Goal: Task Accomplishment & Management: Use online tool/utility

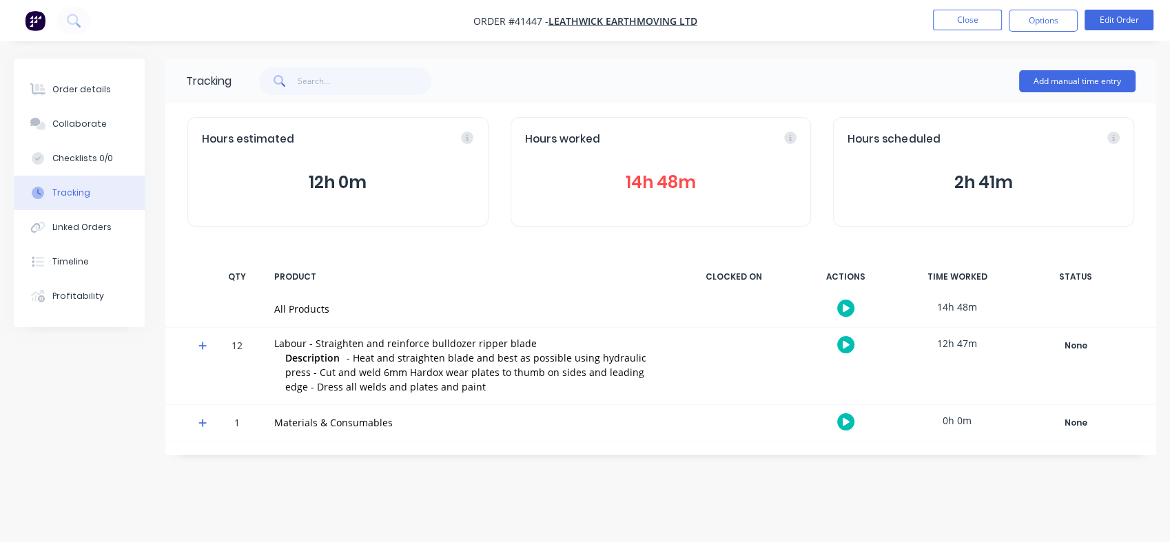
click at [966, 21] on button "Close" at bounding box center [967, 20] width 69 height 21
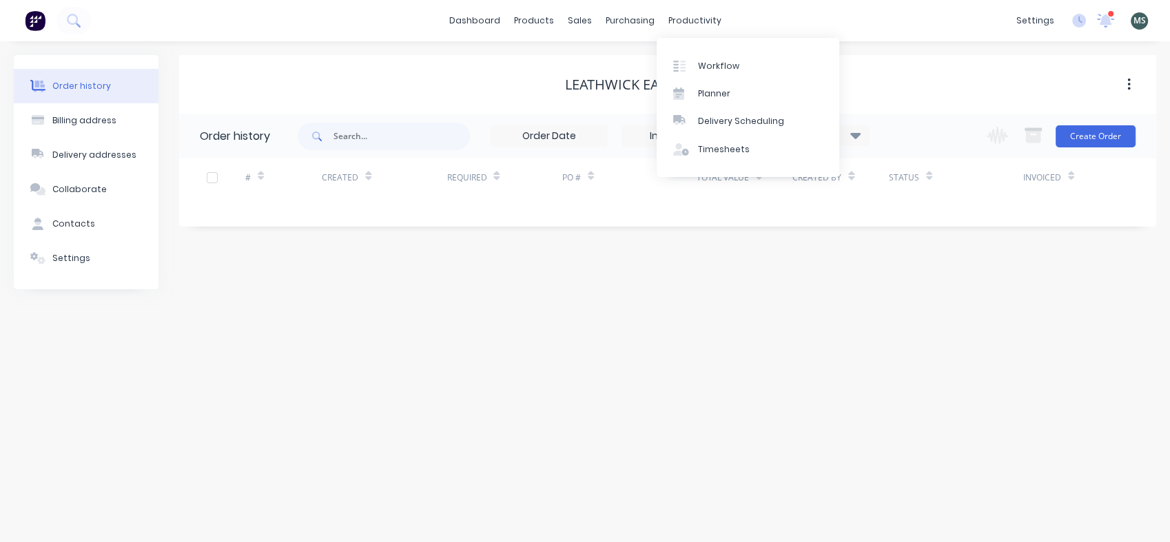
click at [689, 22] on div "productivity" at bounding box center [694, 20] width 67 height 21
click at [723, 70] on div "Workflow" at bounding box center [718, 66] width 41 height 12
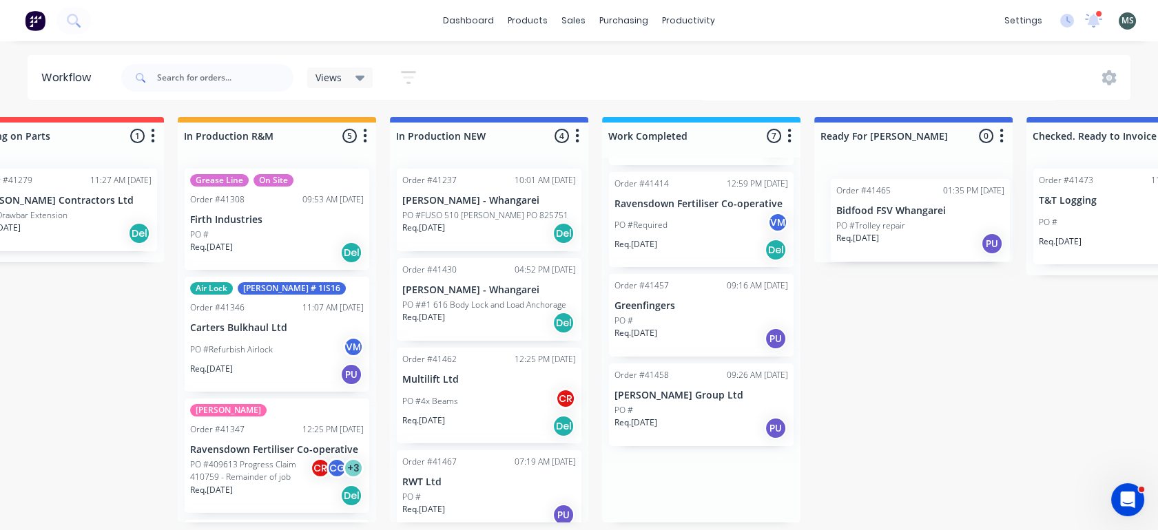
scroll to position [3, 285]
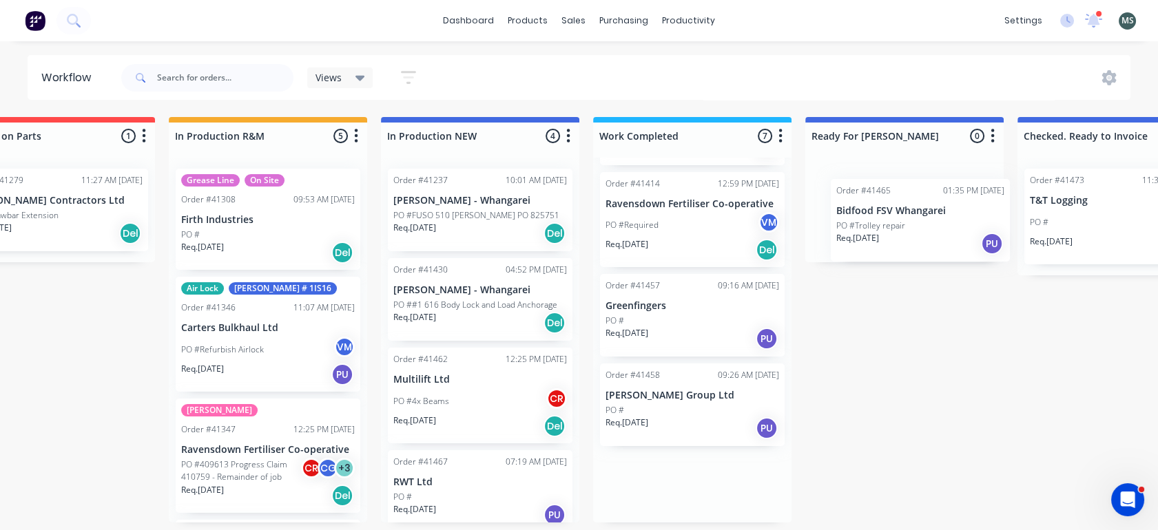
drag, startPoint x: 939, startPoint y: 480, endPoint x: 889, endPoint y: 218, distance: 266.6
click at [889, 218] on div "Submitted 19 Status colour #273444 hex #273444 Save Cancel Summaries Total orde…" at bounding box center [853, 320] width 2298 height 406
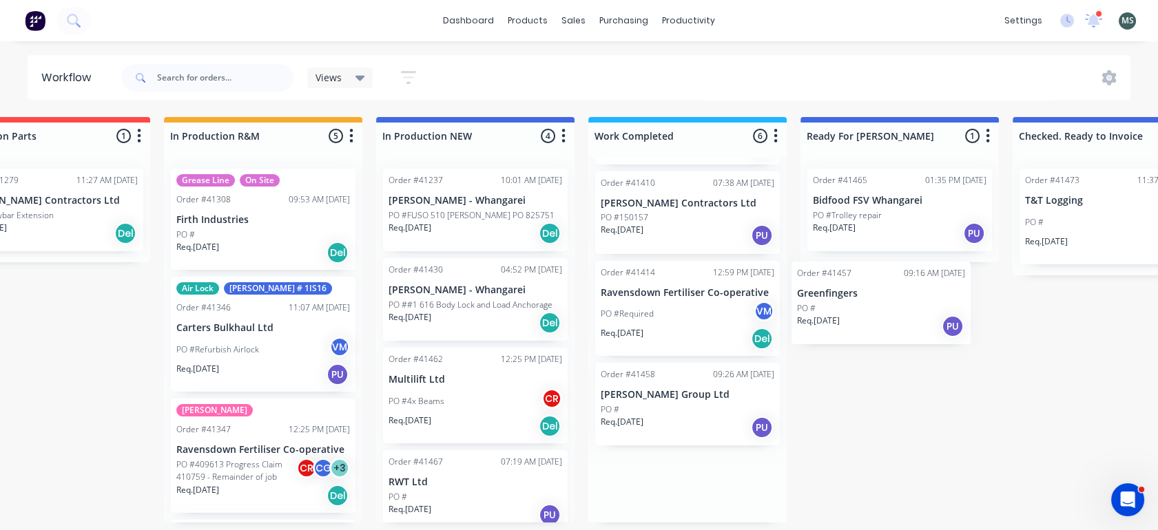
scroll to position [3, 298]
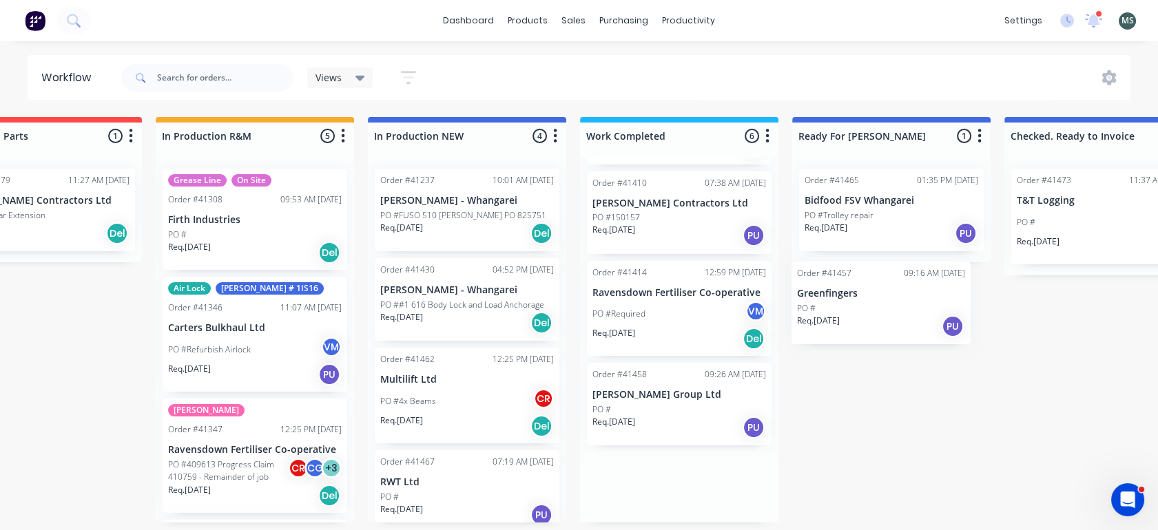
drag, startPoint x: 646, startPoint y: 394, endPoint x: 843, endPoint y: 307, distance: 215.9
click at [843, 307] on div "Submitted 19 Status colour #273444 hex #273444 Save Cancel Summaries Total orde…" at bounding box center [840, 320] width 2298 height 406
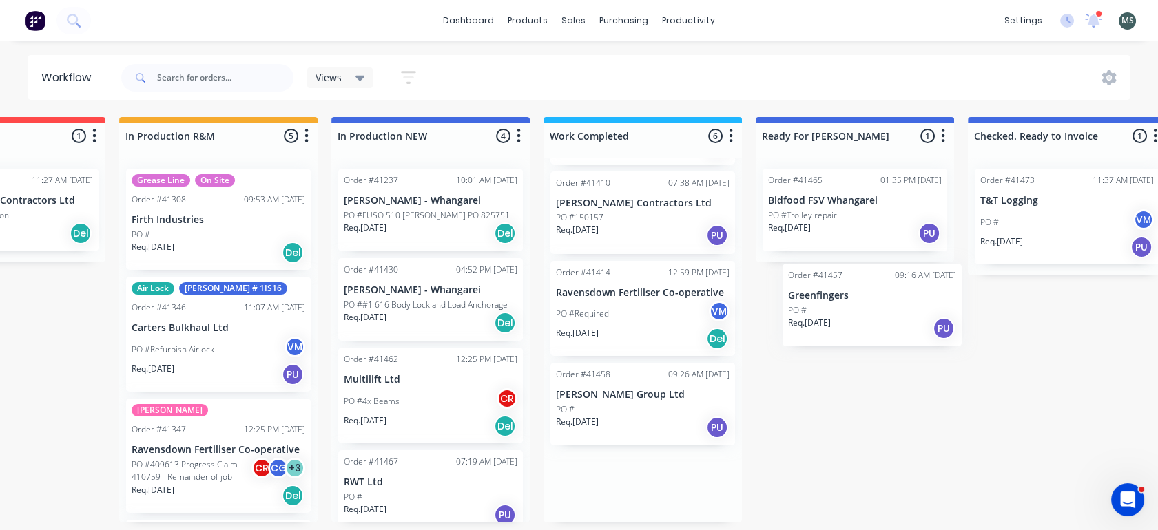
scroll to position [3, 339]
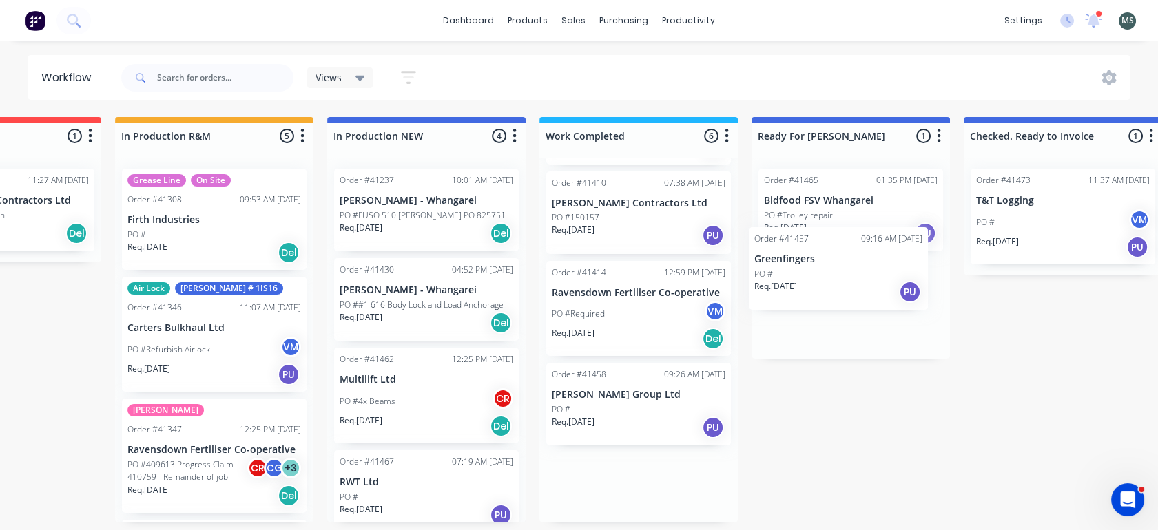
drag, startPoint x: 652, startPoint y: 406, endPoint x: 823, endPoint y: 278, distance: 213.0
click at [823, 278] on div "Submitted 19 Status colour #273444 hex #273444 Save Cancel Summaries Total orde…" at bounding box center [800, 320] width 2298 height 406
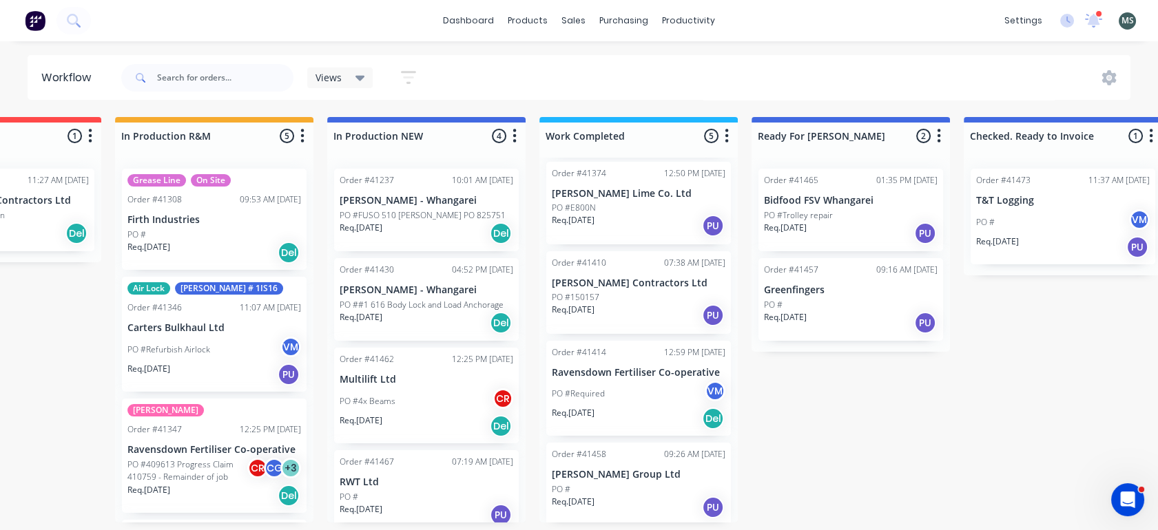
scroll to position [110, 0]
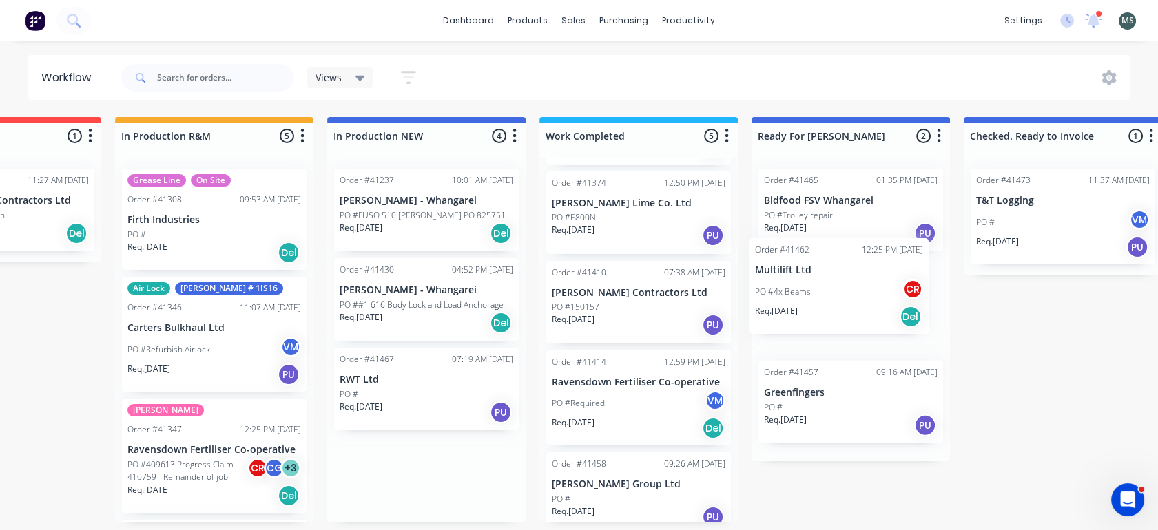
drag, startPoint x: 384, startPoint y: 402, endPoint x: 814, endPoint y: 300, distance: 442.0
click at [814, 300] on div "Submitted 19 Status colour #273444 hex #273444 Save Cancel Summaries Total orde…" at bounding box center [800, 320] width 2298 height 406
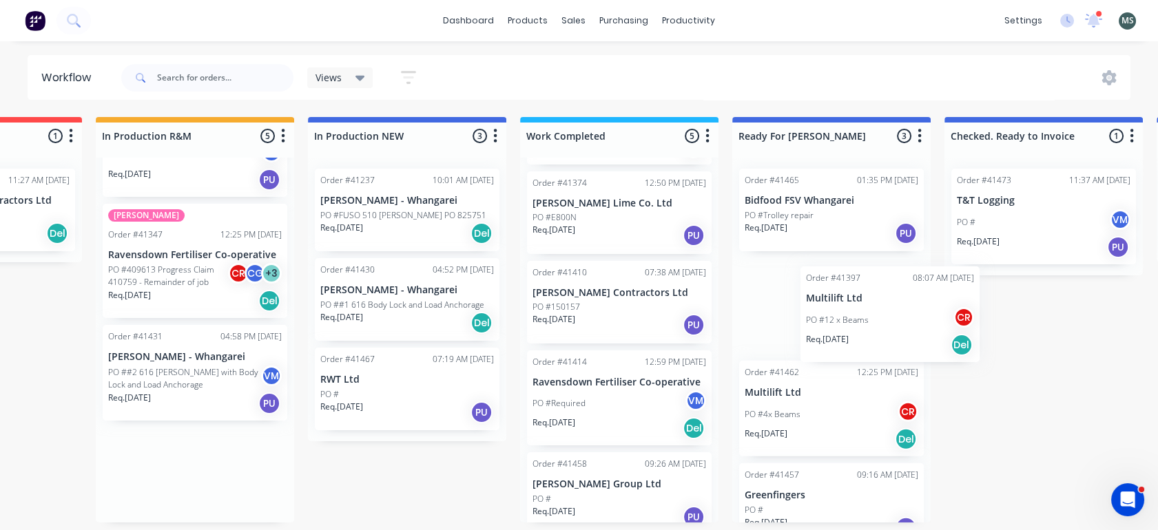
scroll to position [3, 360]
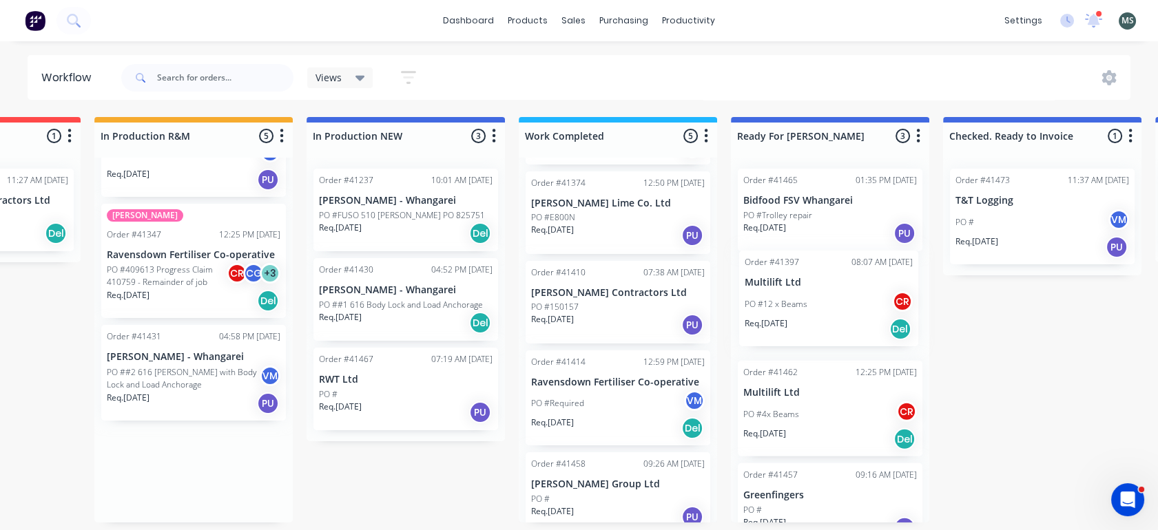
drag, startPoint x: 152, startPoint y: 363, endPoint x: 783, endPoint y: 297, distance: 633.8
click at [783, 297] on div "Submitted 19 Status colour #273444 hex #273444 Save Cancel Summaries Total orde…" at bounding box center [779, 320] width 2298 height 406
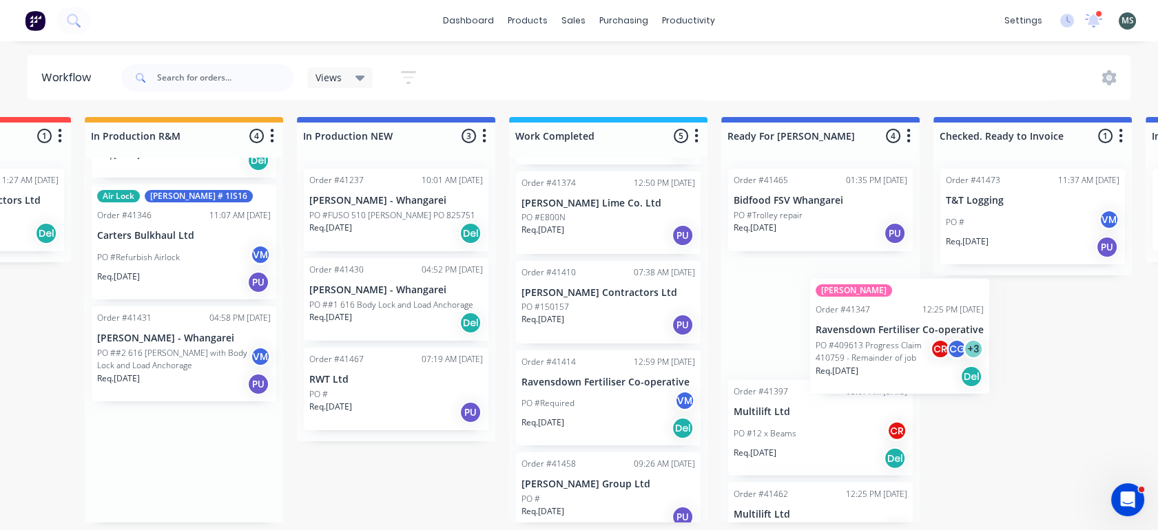
scroll to position [3, 373]
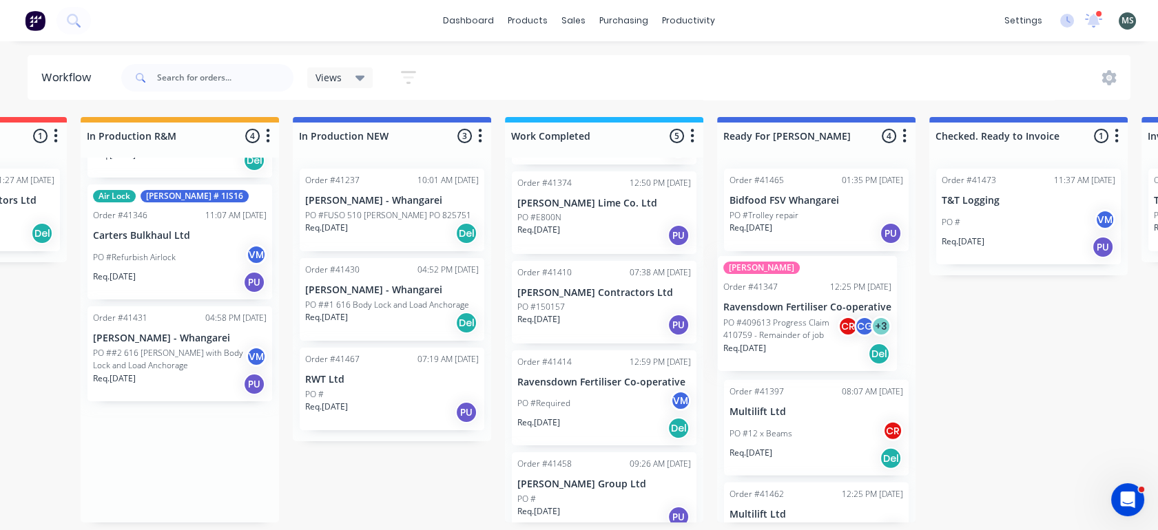
drag, startPoint x: 173, startPoint y: 353, endPoint x: 796, endPoint y: 307, distance: 625.2
click at [796, 307] on div "Submitted 19 Status colour #273444 hex #273444 Save Cancel Summaries Total orde…" at bounding box center [765, 320] width 2298 height 406
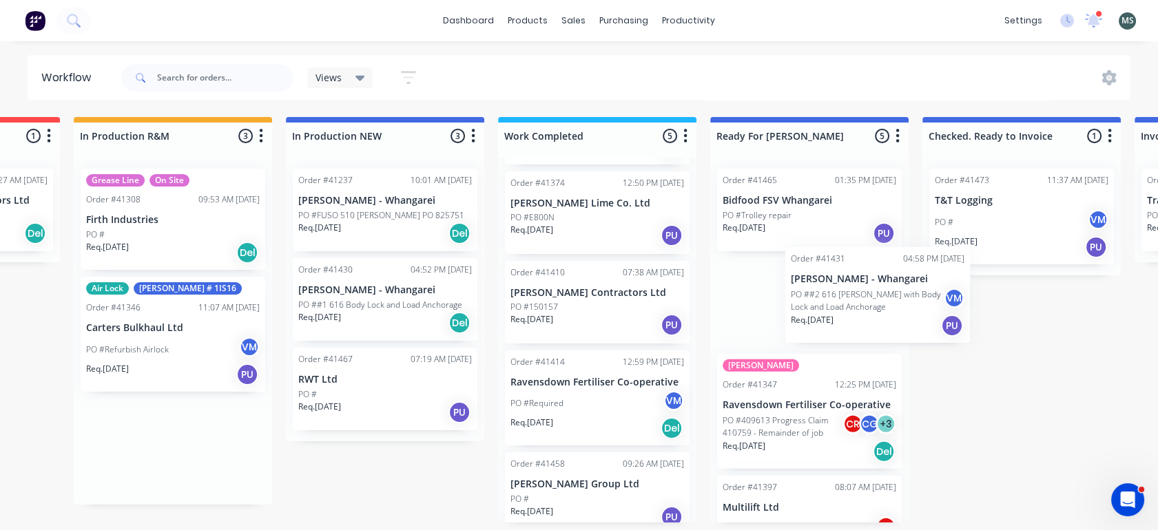
scroll to position [3, 388]
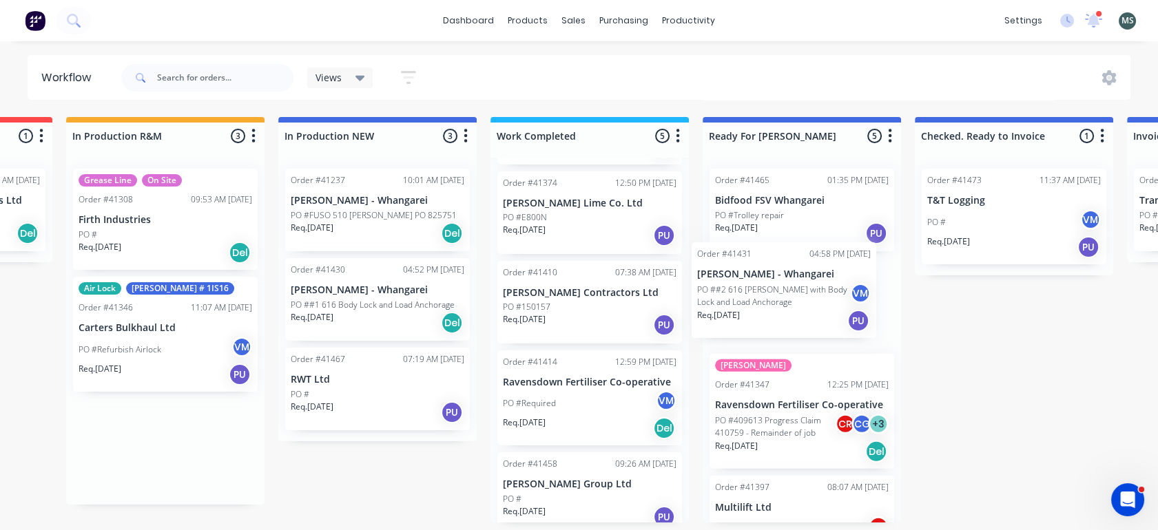
drag, startPoint x: 154, startPoint y: 454, endPoint x: 770, endPoint y: 302, distance: 634.4
click at [770, 302] on div "Submitted 19 Status colour #273444 hex #273444 Save Cancel Summaries Total orde…" at bounding box center [751, 320] width 2298 height 406
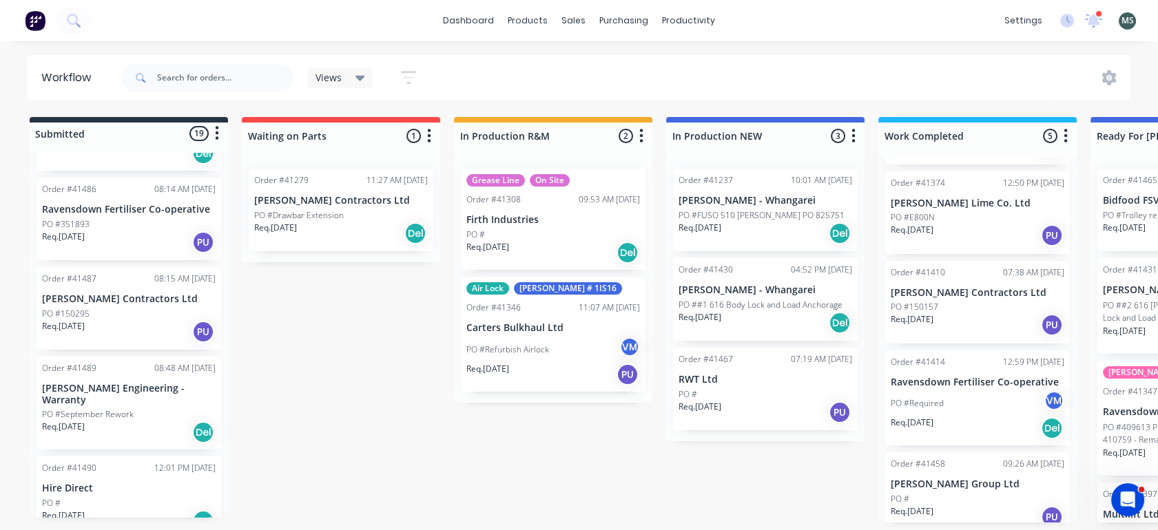
scroll to position [1377, 0]
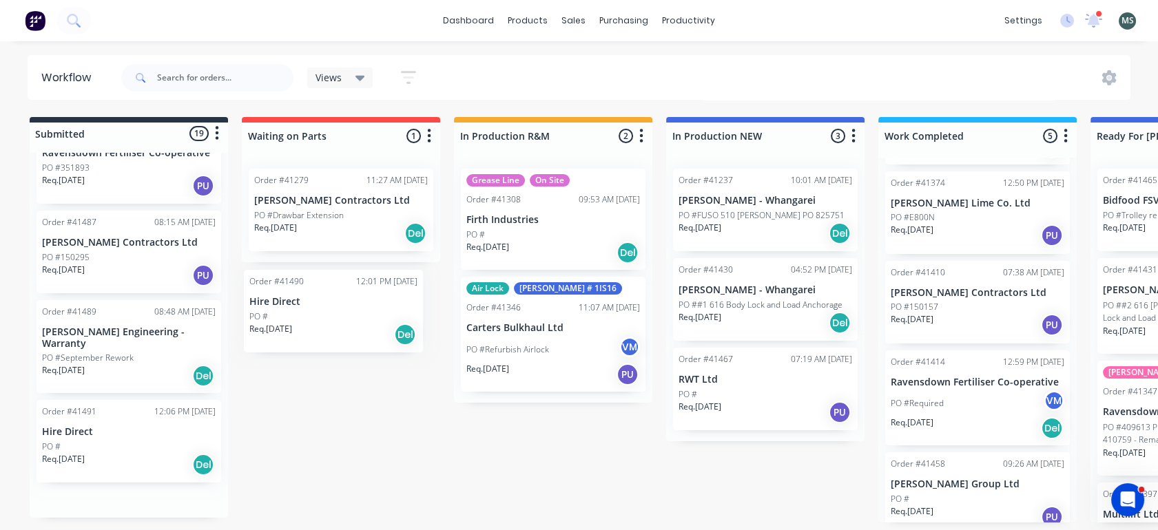
drag, startPoint x: 119, startPoint y: 391, endPoint x: 331, endPoint y: 318, distance: 224.2
click at [331, 318] on div "Submitted 19 Status colour #273444 hex #273444 Save Cancel Summaries Total orde…" at bounding box center [1139, 320] width 2298 height 406
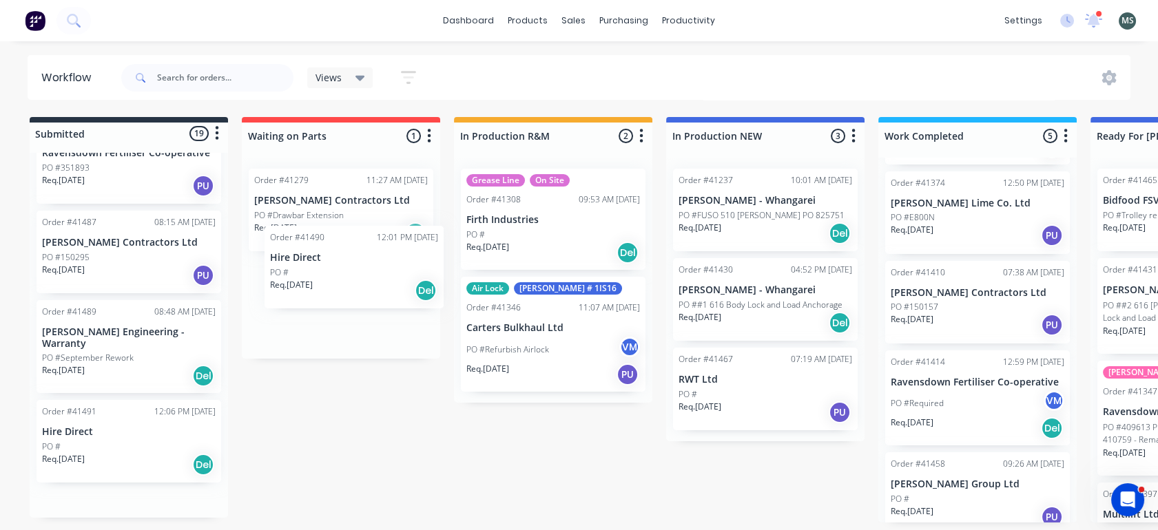
drag, startPoint x: 116, startPoint y: 391, endPoint x: 358, endPoint y: 275, distance: 268.4
click at [358, 275] on div "Submitted 19 Status colour #273444 hex #273444 Save Cancel Summaries Total orde…" at bounding box center [1139, 320] width 2298 height 406
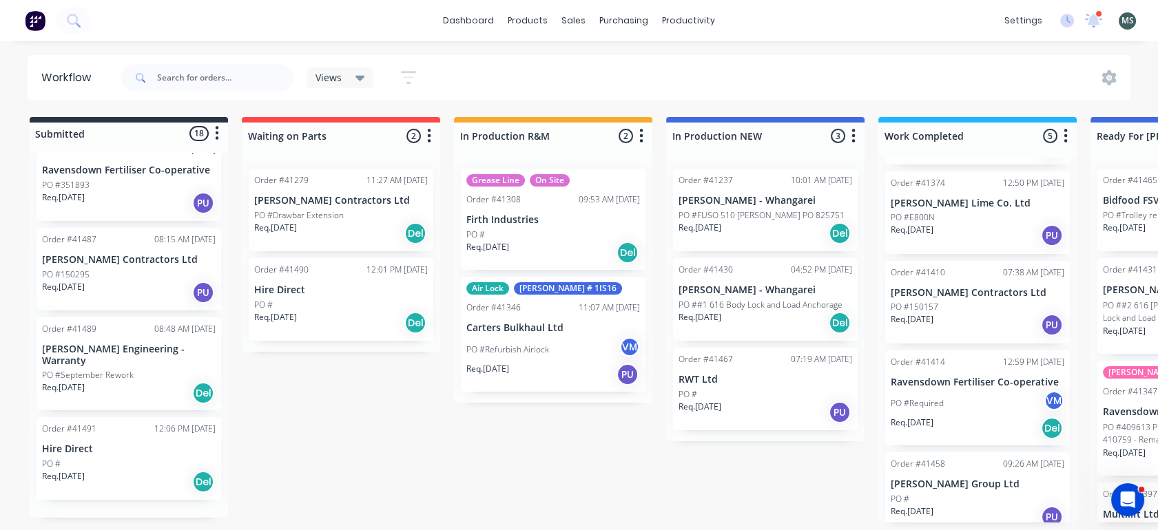
scroll to position [1288, 0]
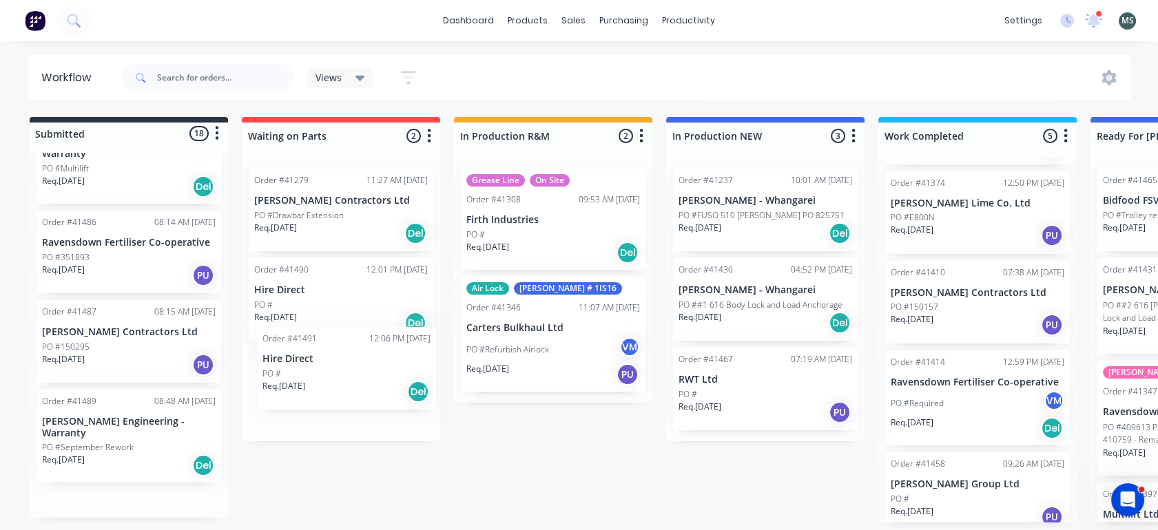
drag, startPoint x: 129, startPoint y: 474, endPoint x: 353, endPoint y: 369, distance: 247.5
click at [353, 369] on div "Submitted 18 Status colour #273444 hex #273444 Save Cancel Summaries Total orde…" at bounding box center [1139, 320] width 2298 height 406
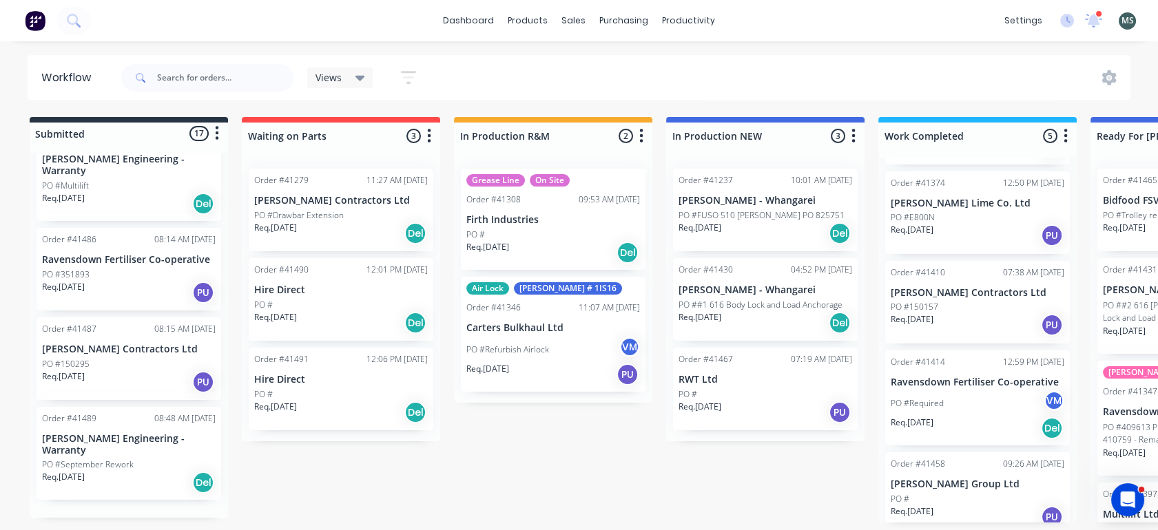
scroll to position [1198, 0]
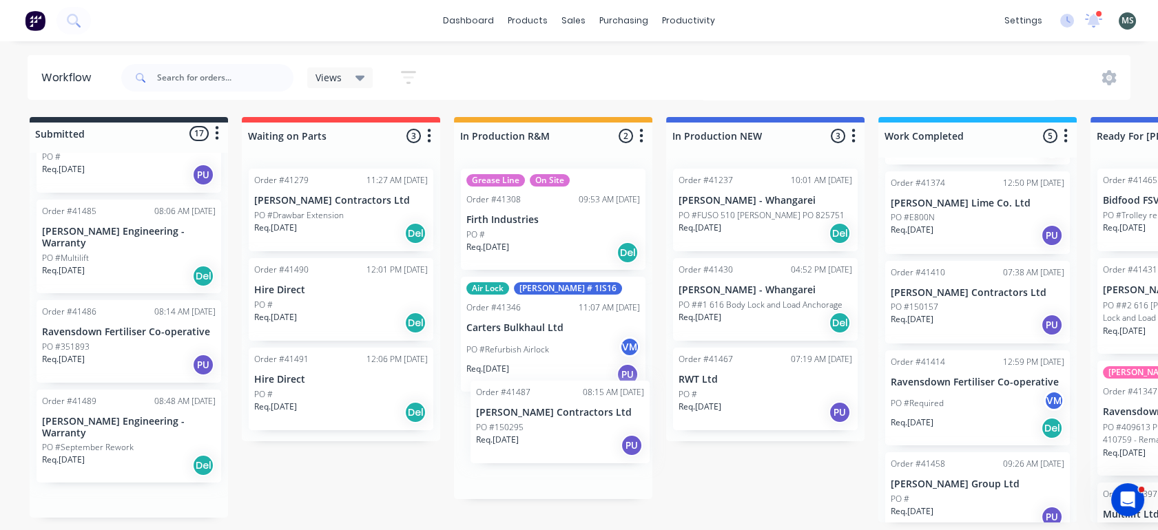
drag, startPoint x: 103, startPoint y: 399, endPoint x: 551, endPoint y: 437, distance: 449.5
click at [551, 437] on div "Submitted 17 Status colour #273444 hex #273444 Save Cancel Summaries Total orde…" at bounding box center [1139, 320] width 2298 height 406
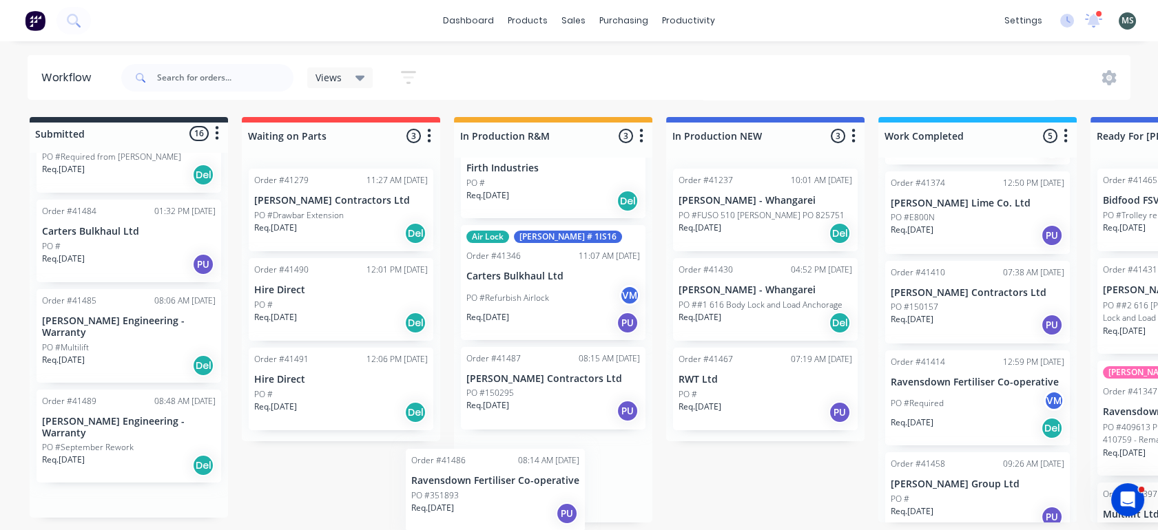
scroll to position [54, 0]
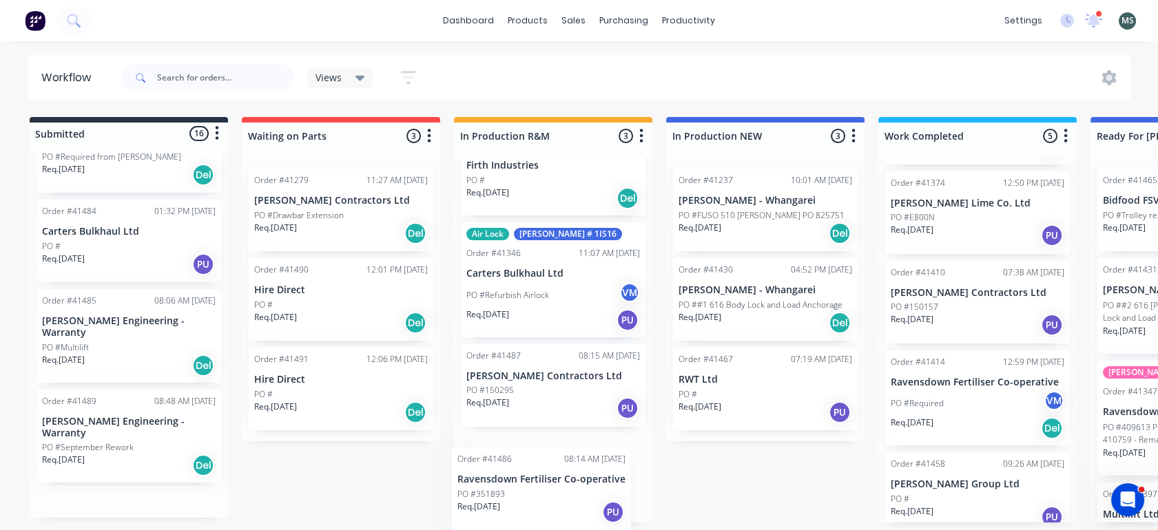
drag, startPoint x: 89, startPoint y: 386, endPoint x: 509, endPoint y: 491, distance: 433.3
click at [509, 491] on div "Submitted 16 Status colour #273444 hex #273444 Save Cancel Summaries Total orde…" at bounding box center [1139, 320] width 2298 height 406
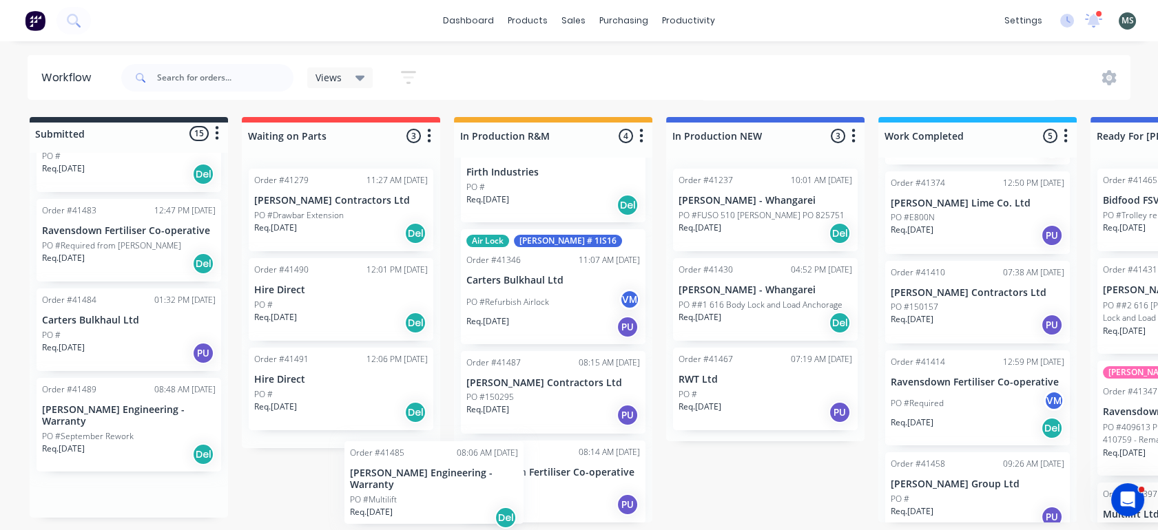
scroll to position [139, 0]
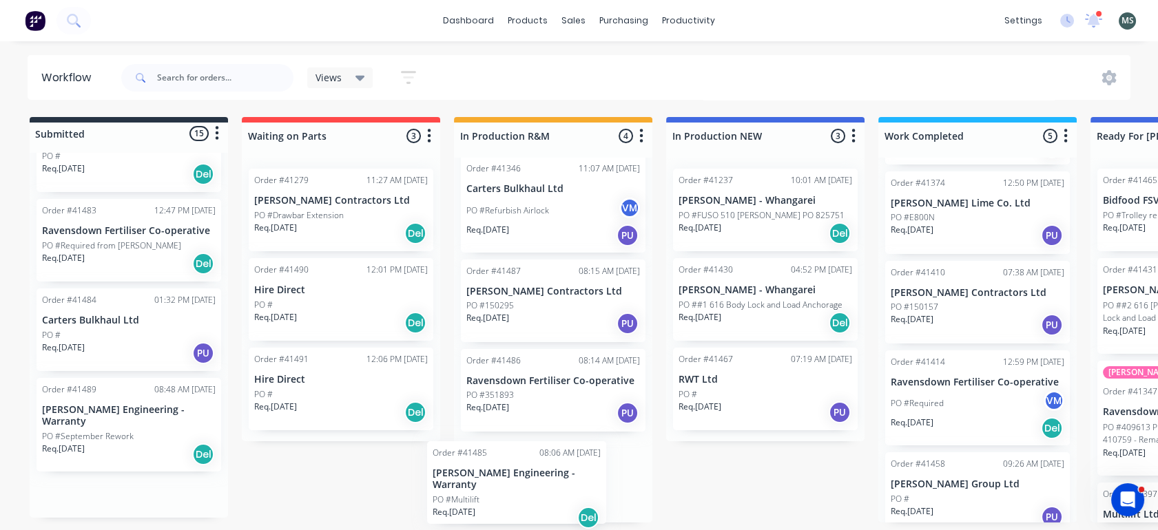
drag, startPoint x: 90, startPoint y: 386, endPoint x: 491, endPoint y: 487, distance: 413.5
click at [491, 487] on div "Submitted 15 Status colour #273444 hex #273444 Save Cancel Summaries Total orde…" at bounding box center [1139, 320] width 2298 height 406
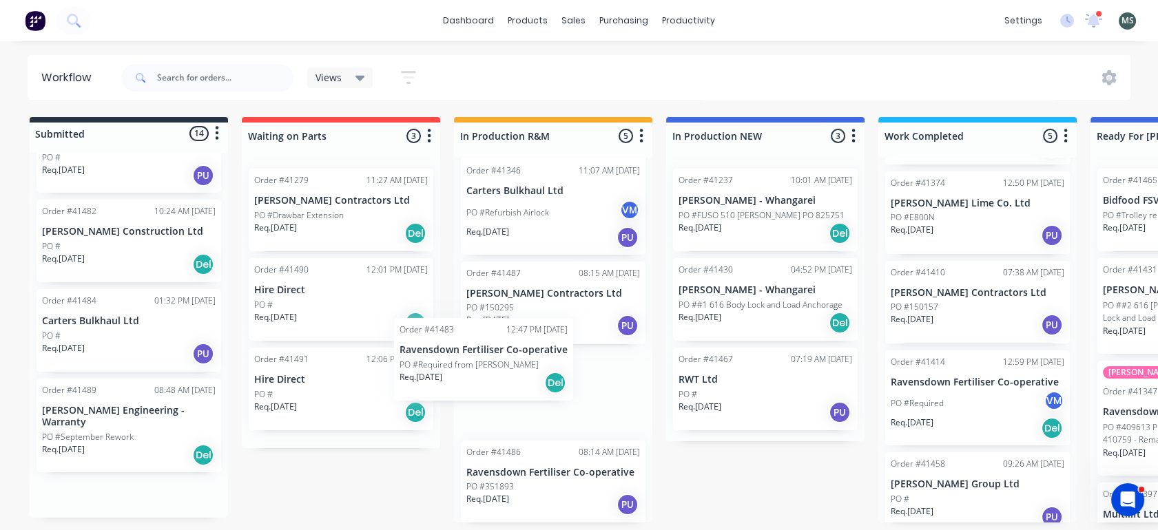
scroll to position [0, 0]
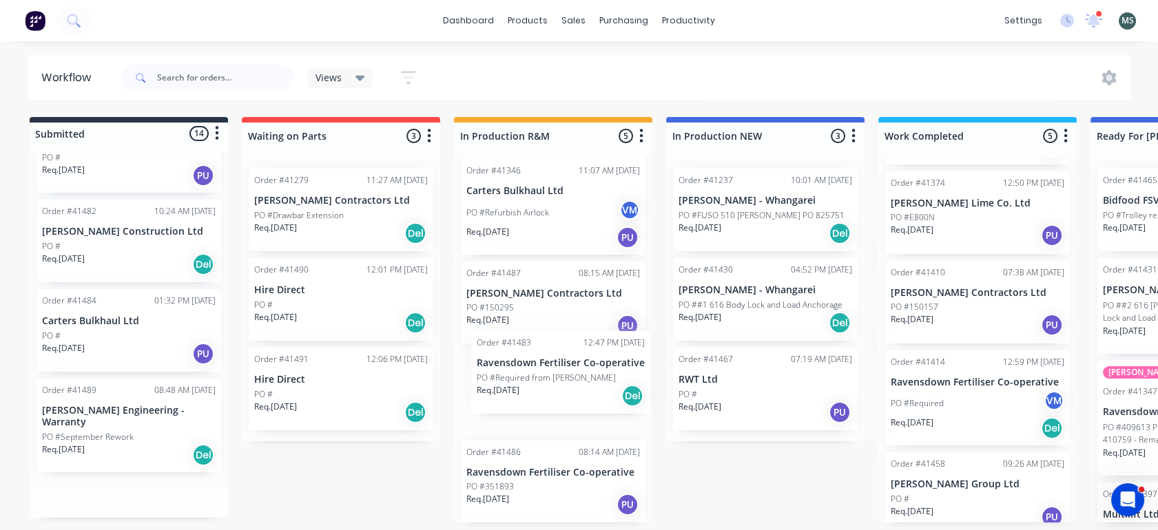
drag, startPoint x: 94, startPoint y: 298, endPoint x: 540, endPoint y: 375, distance: 453.2
click at [540, 375] on div "Submitted 14 Status colour #273444 hex #273444 Save Cancel Summaries Total orde…" at bounding box center [1139, 320] width 2298 height 406
